Goal: Register for event/course

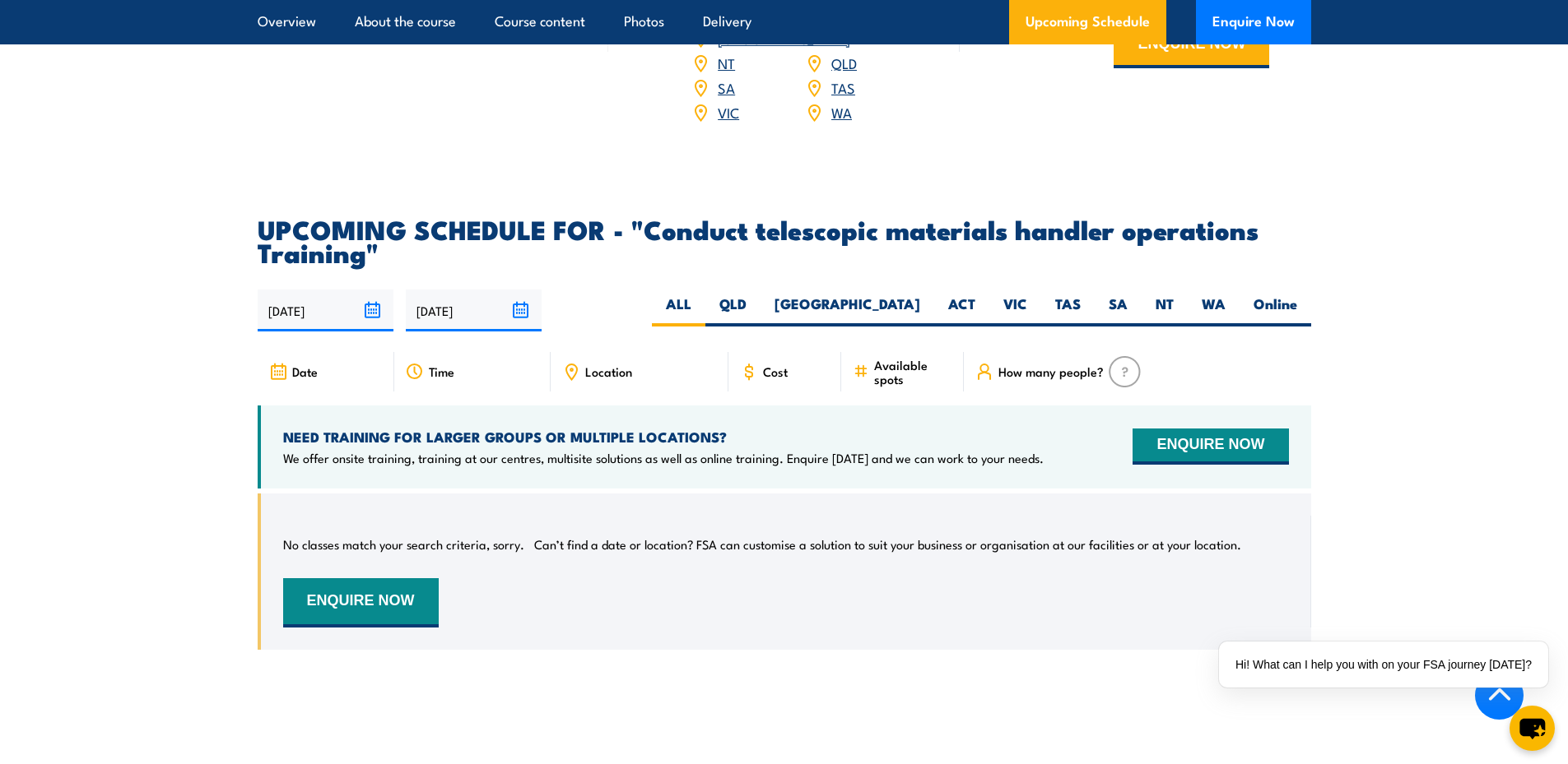
scroll to position [2386, 0]
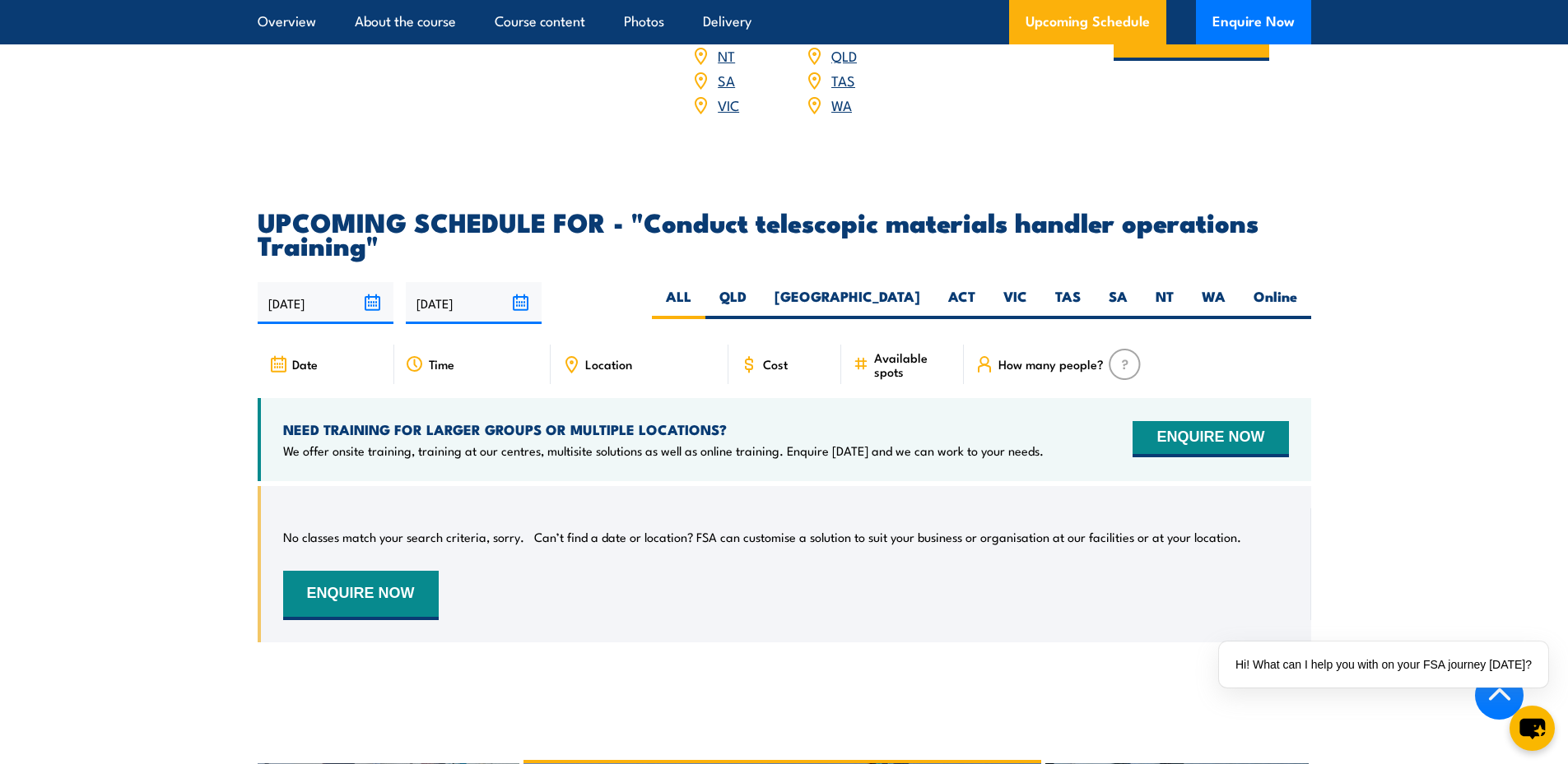
click at [366, 311] on input "25/09/2025" at bounding box center [325, 303] width 136 height 42
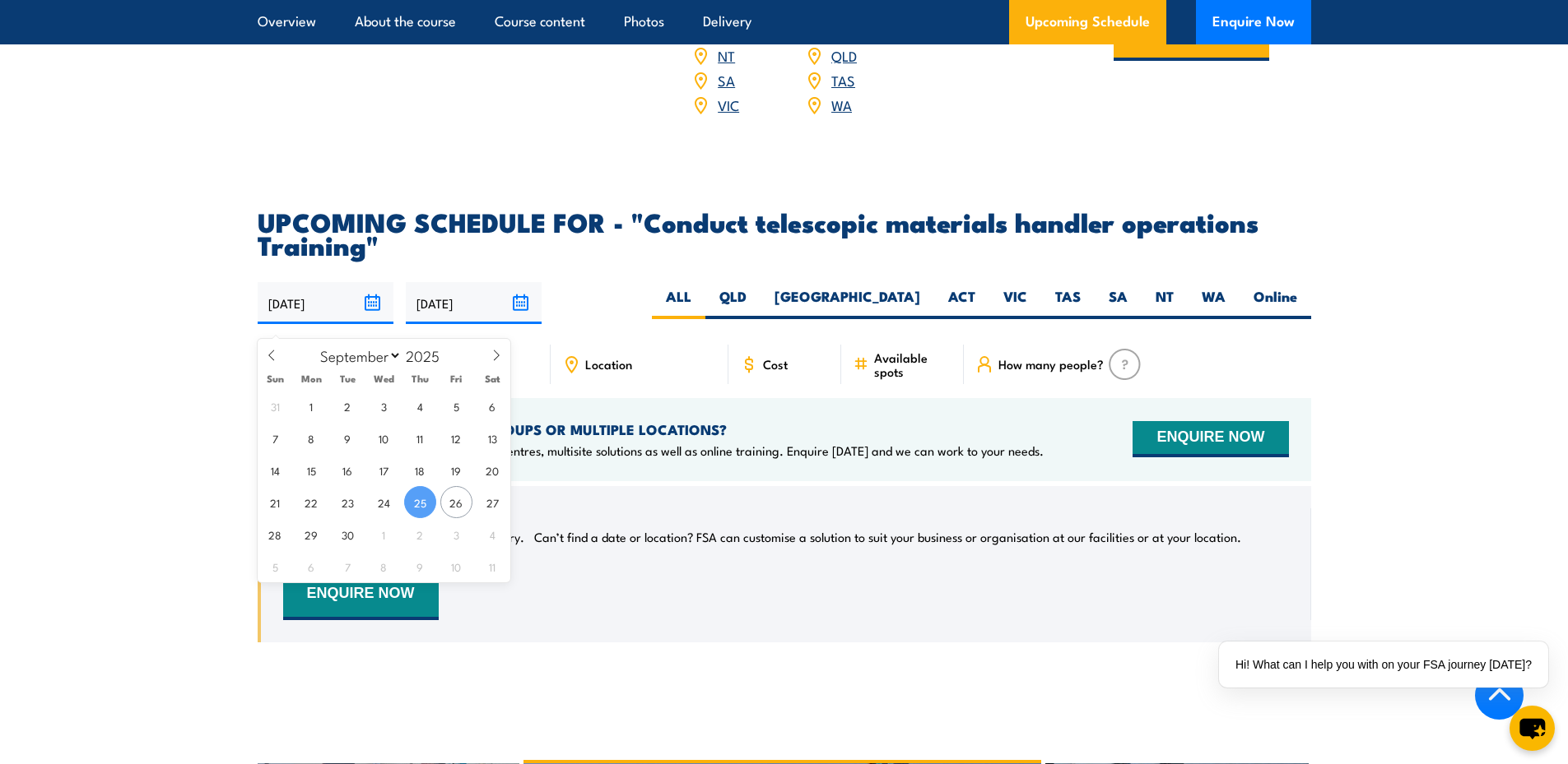
click at [366, 311] on input "25/09/2025" at bounding box center [325, 303] width 136 height 42
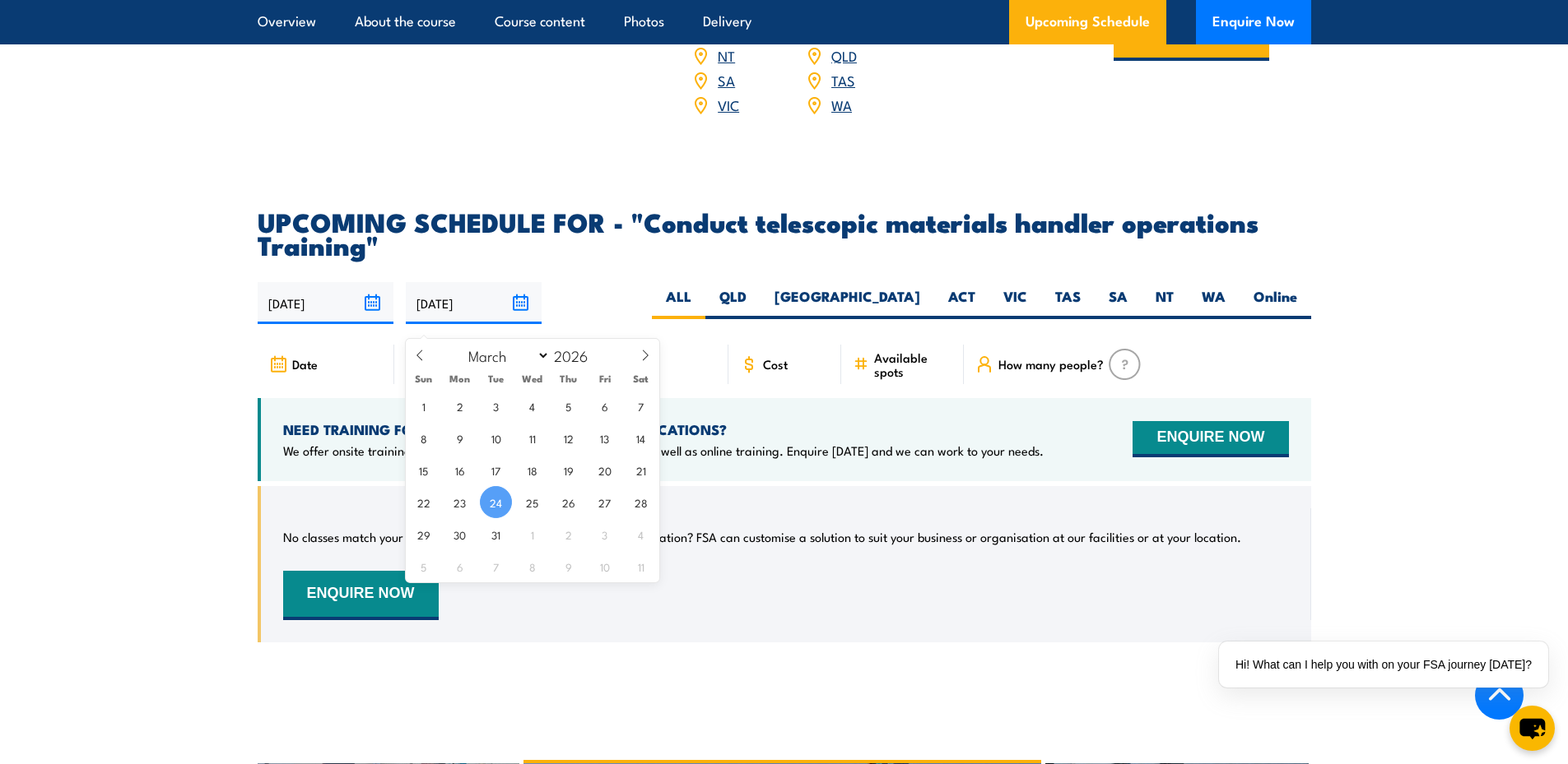
click at [520, 310] on input "24/03/2026" at bounding box center [473, 303] width 136 height 42
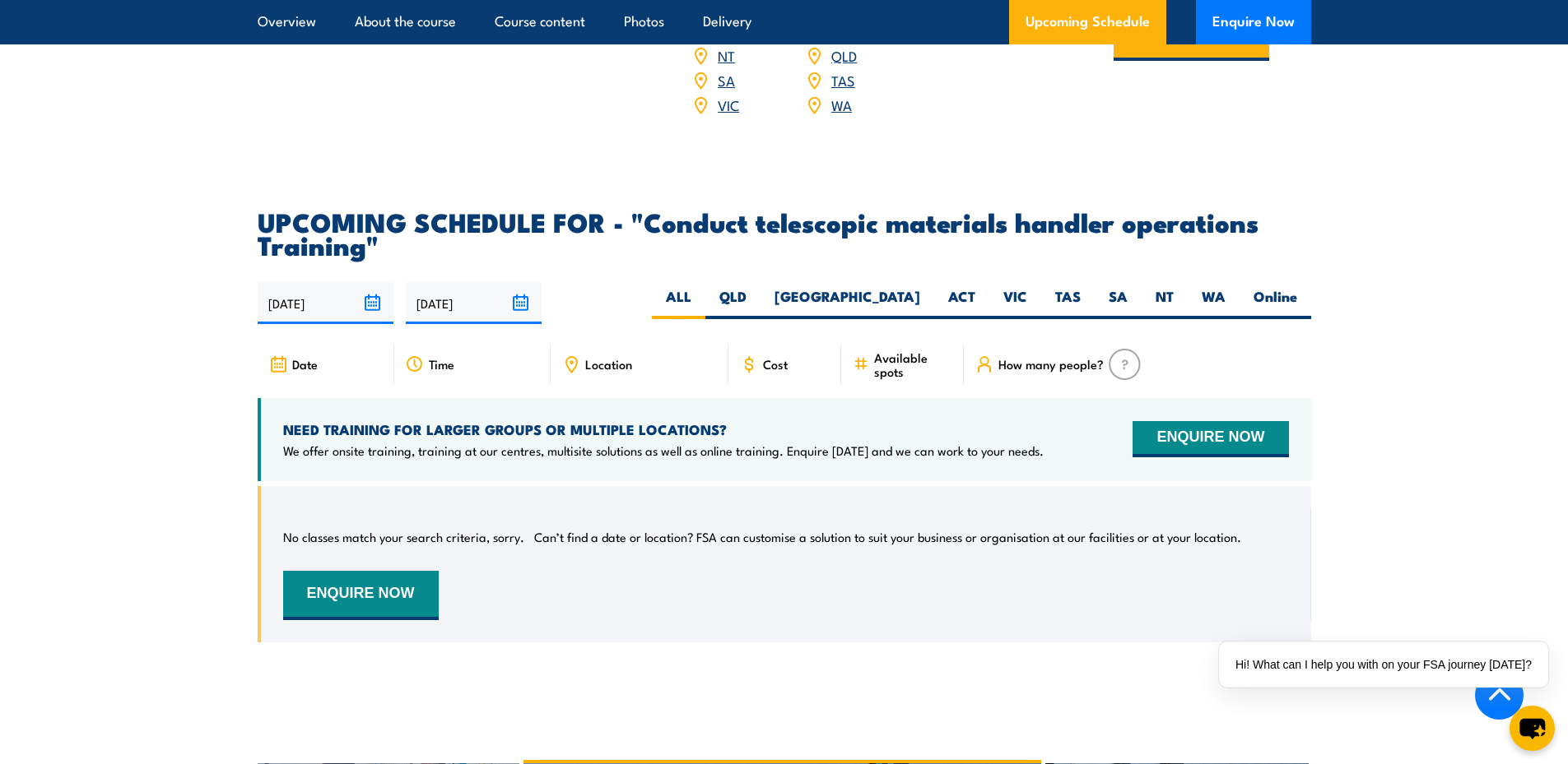
click at [1432, 287] on section "UPCOMING SCHEDULE FOR - "Conduct telescopic materials handler operations Traini…" at bounding box center [784, 438] width 1568 height 458
click at [1223, 305] on label "WA" at bounding box center [1213, 303] width 51 height 32
click at [1225, 298] on input "WA" at bounding box center [1231, 293] width 11 height 11
radio input "true"
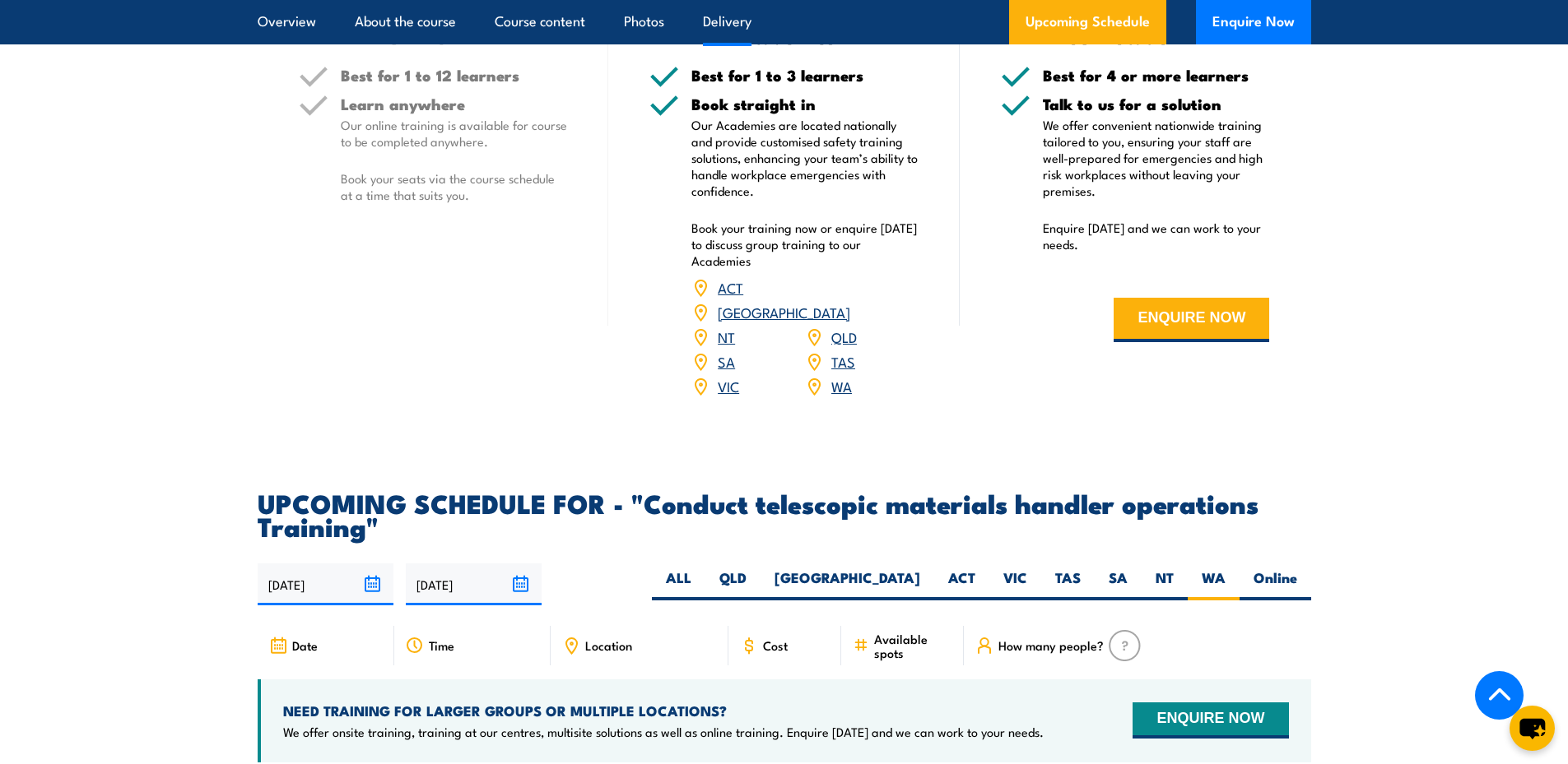
scroll to position [1970, 0]
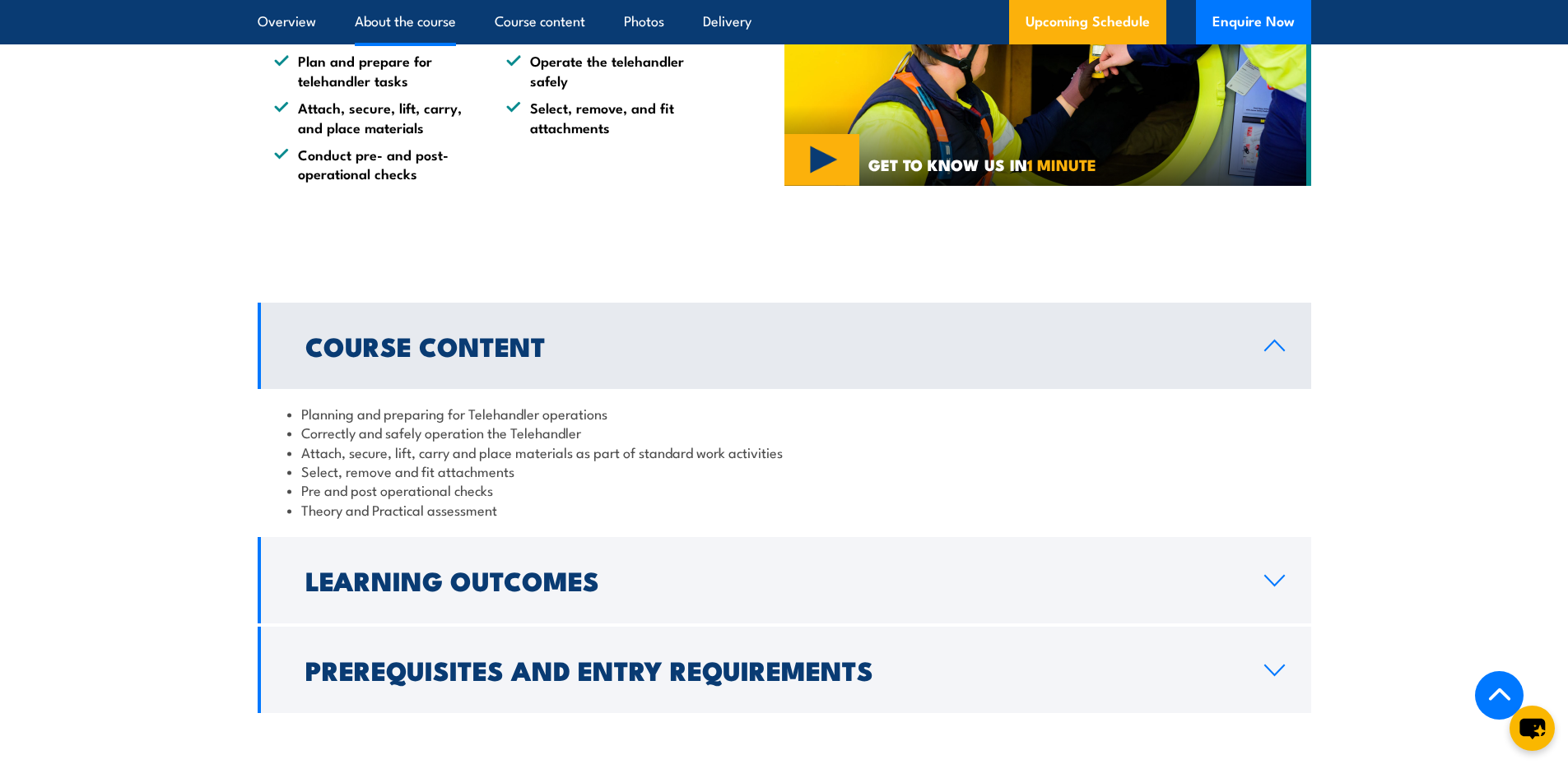
scroll to position [576, 0]
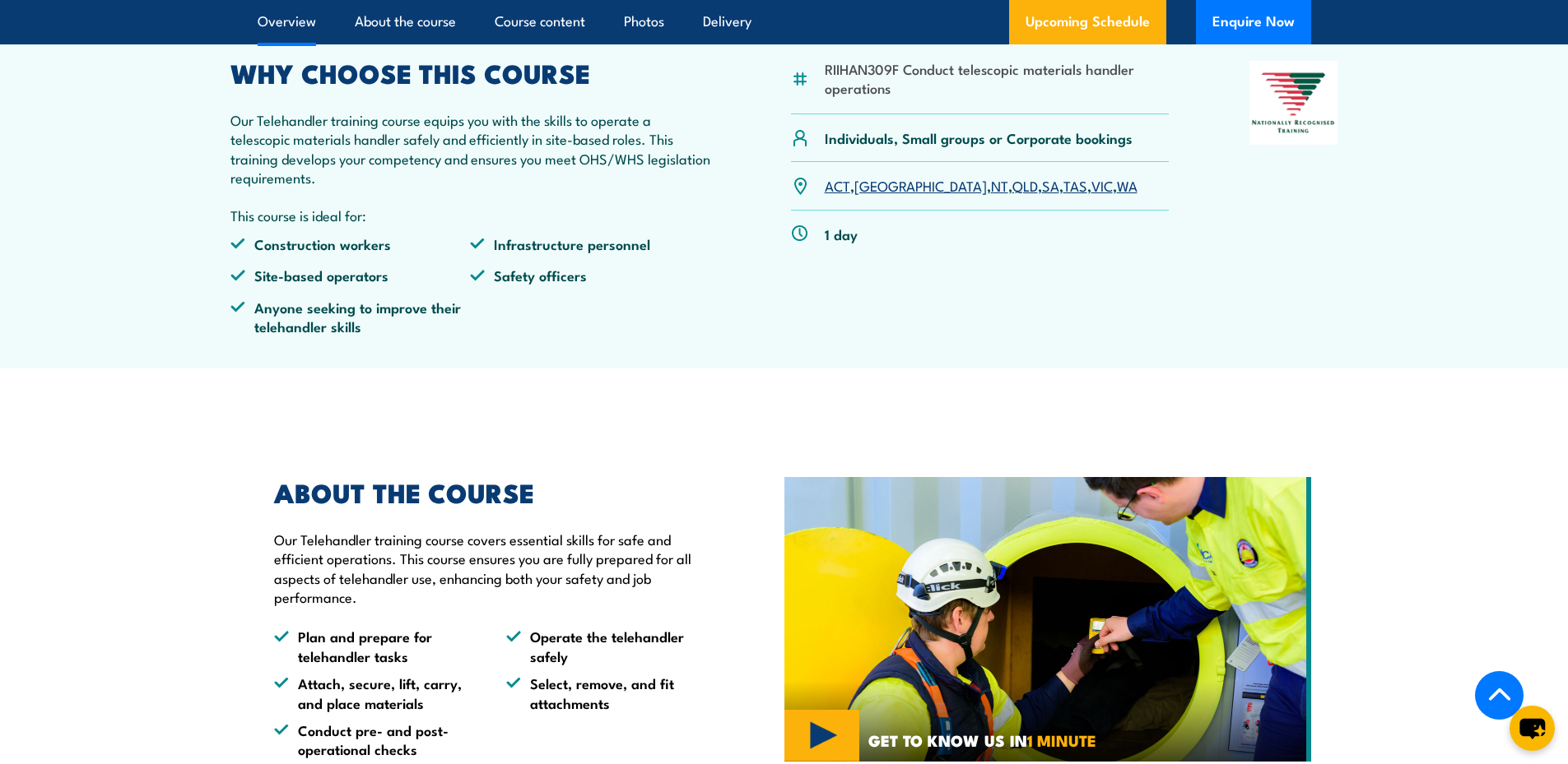
click at [630, 285] on li "Safety officers" at bounding box center [589, 275] width 240 height 19
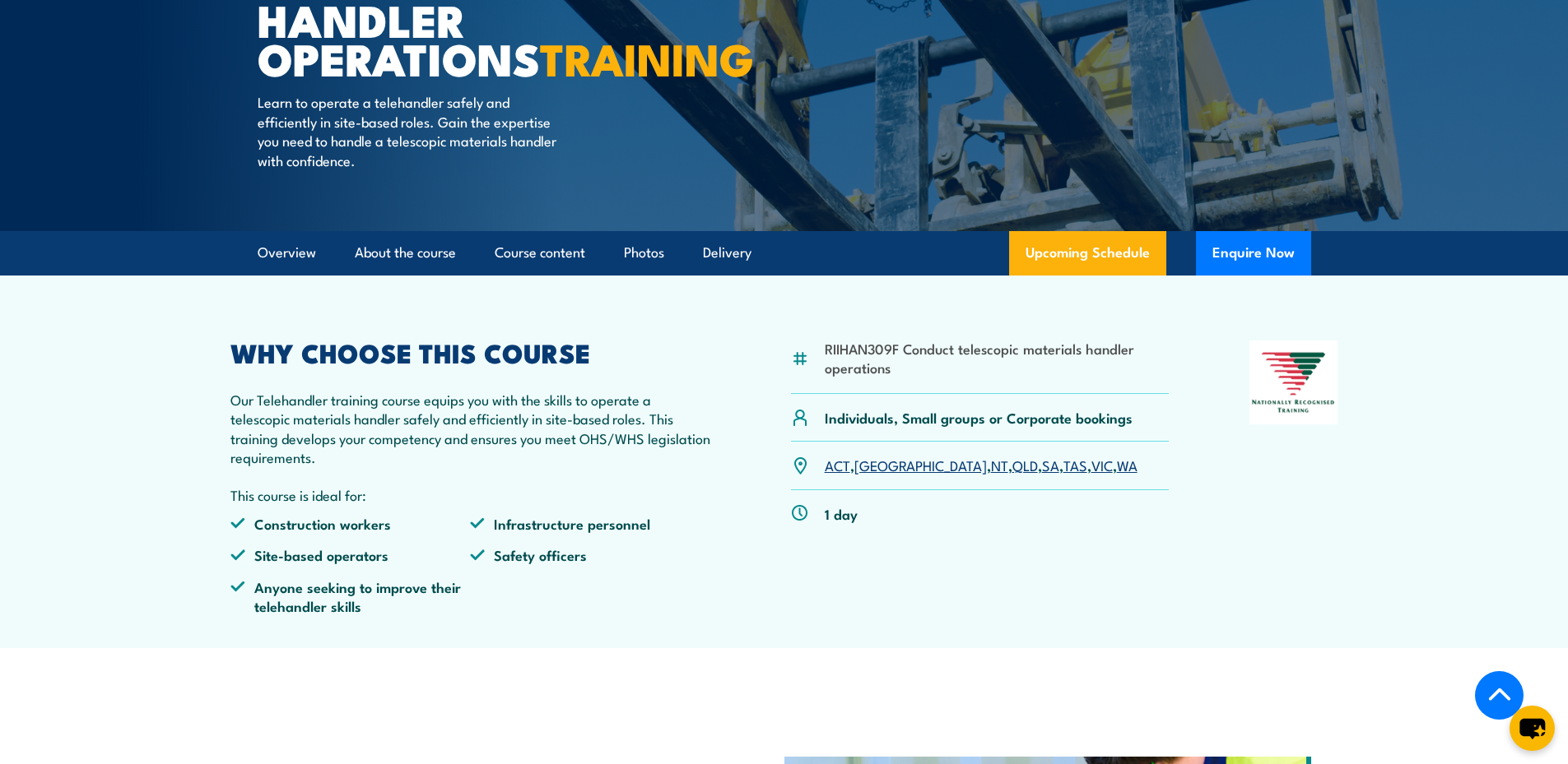
scroll to position [329, 0]
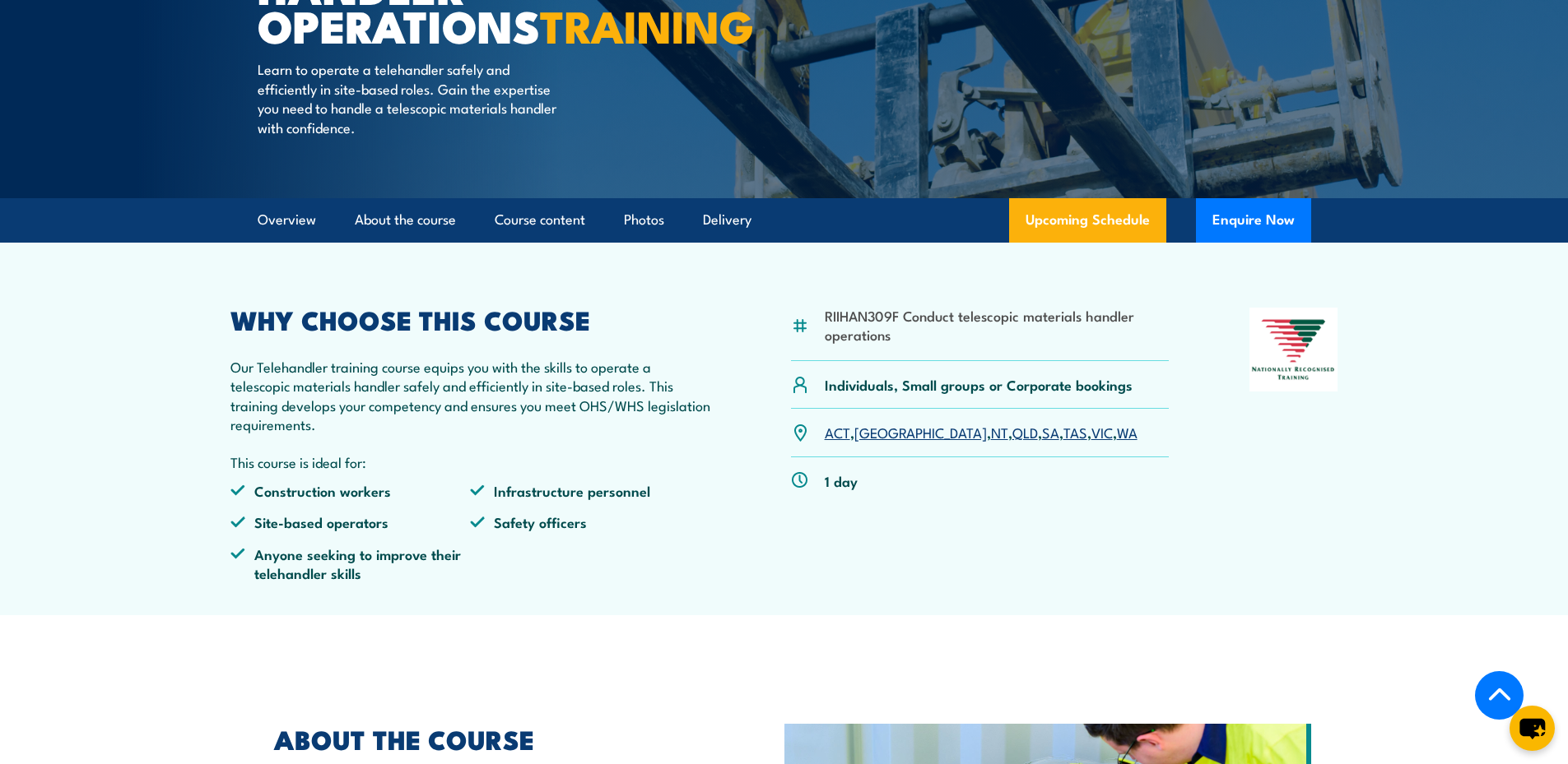
click at [1116, 442] on link "WA" at bounding box center [1126, 432] width 20 height 20
